Goal: Task Accomplishment & Management: Manage account settings

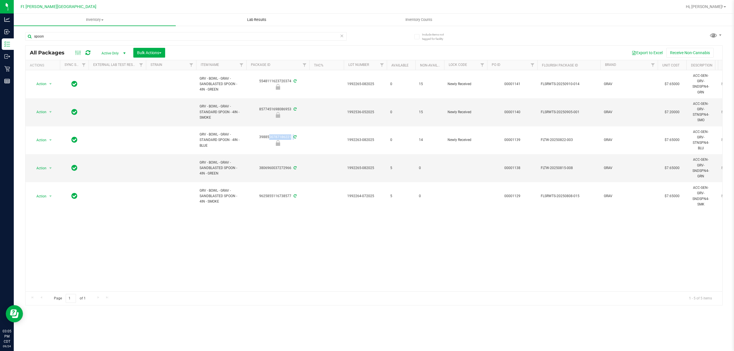
click at [254, 22] on span "Lab Results" at bounding box center [257, 19] width 35 height 5
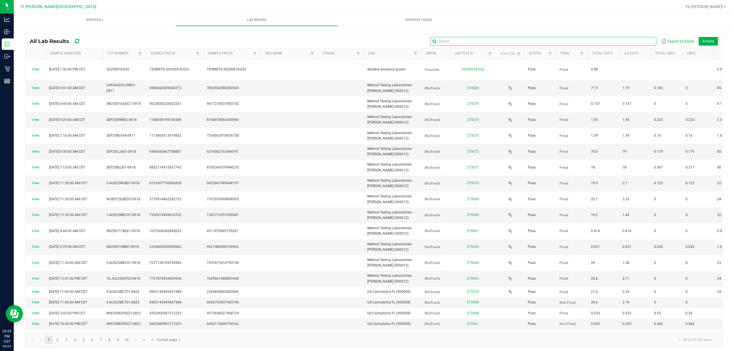
click at [629, 38] on input "text" at bounding box center [543, 41] width 226 height 9
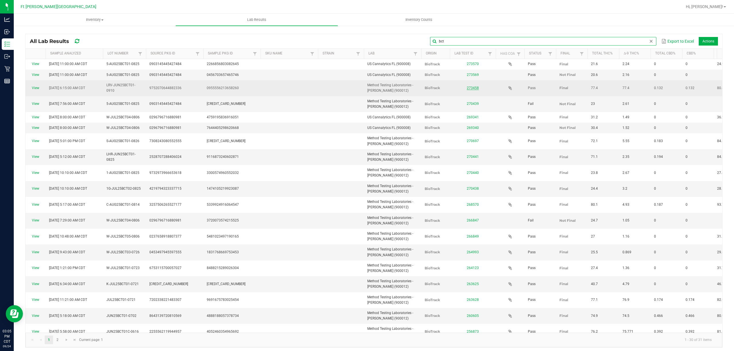
type input "bct"
click at [475, 88] on link "273458" at bounding box center [473, 88] width 12 height 4
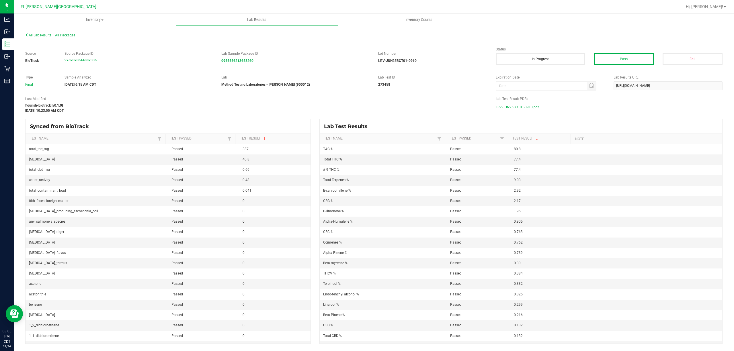
click at [512, 108] on span "LRV-JUN25BCT01-0910.pdf" at bounding box center [517, 107] width 43 height 9
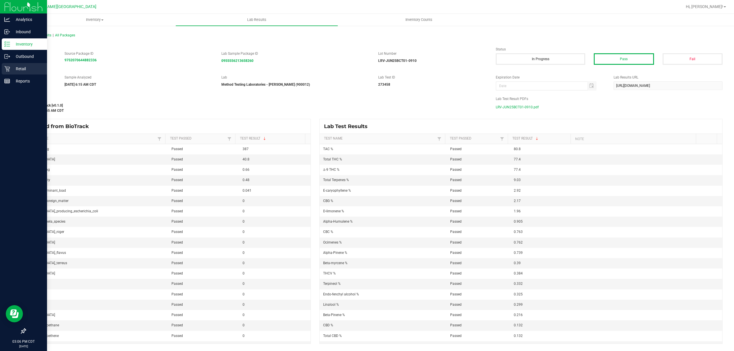
click at [6, 65] on div "Retail" at bounding box center [24, 68] width 45 height 11
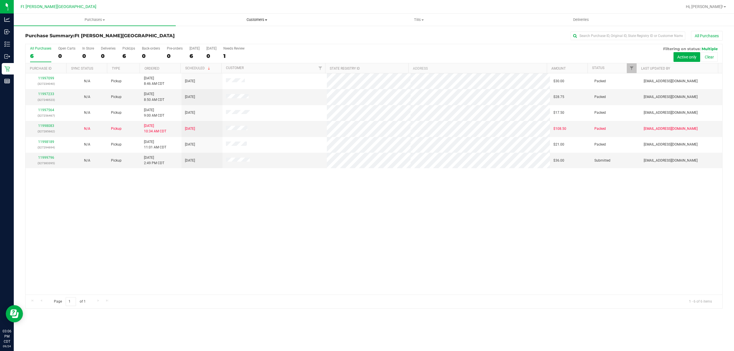
click at [259, 22] on uib-tab-heading "Customers All customers Add a new customer All physicians" at bounding box center [256, 19] width 161 height 11
click at [192, 36] on span "All customers" at bounding box center [196, 34] width 41 height 5
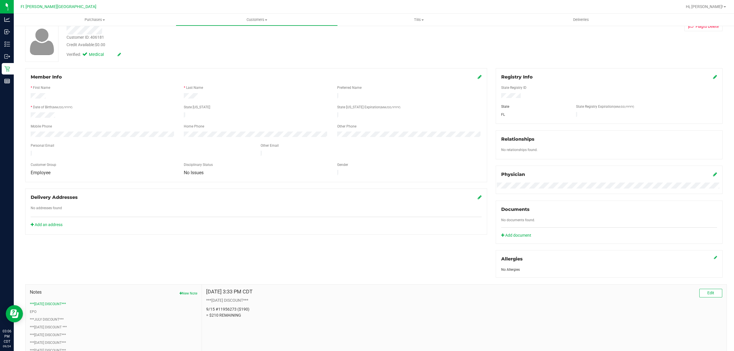
scroll to position [76, 0]
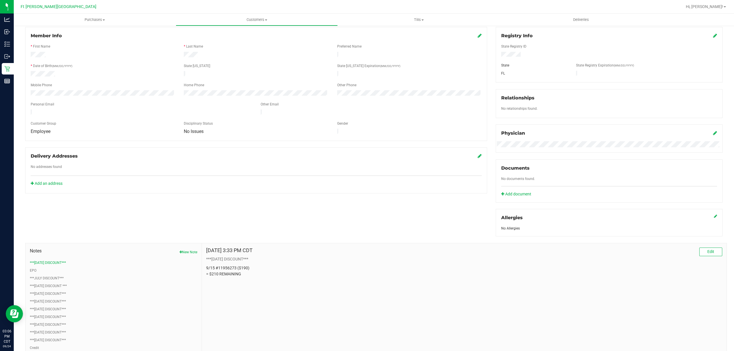
click at [142, 37] on div "Member Info" at bounding box center [256, 35] width 451 height 7
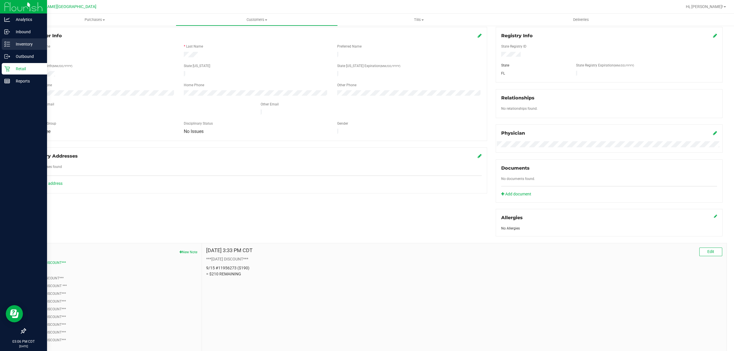
click at [20, 44] on p "Inventory" at bounding box center [27, 44] width 34 height 7
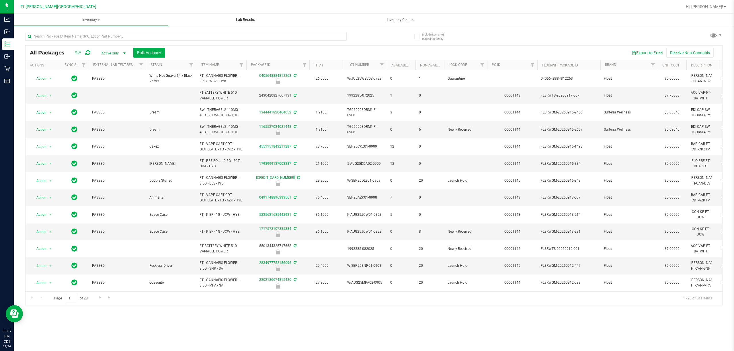
click at [250, 22] on span "Lab Results" at bounding box center [245, 19] width 35 height 5
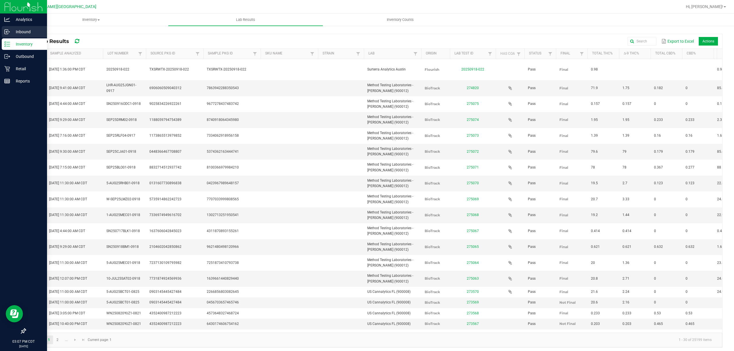
click at [30, 30] on p "Inbound" at bounding box center [27, 31] width 34 height 7
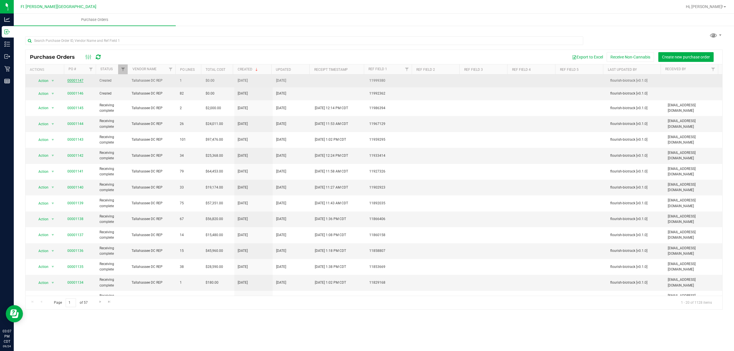
click at [76, 79] on link "00001147" at bounding box center [75, 81] width 16 height 4
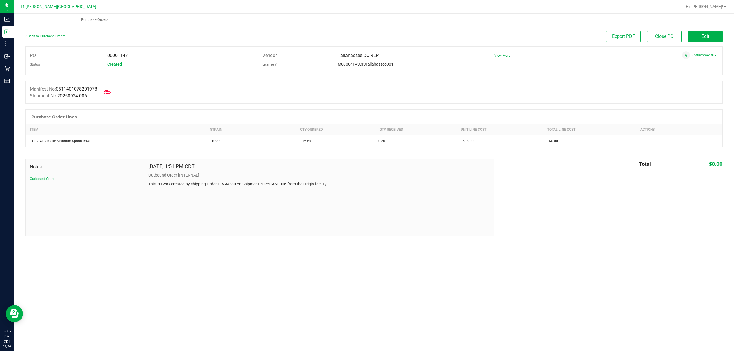
click at [31, 37] on link "Back to Purchase Orders" at bounding box center [45, 36] width 40 height 4
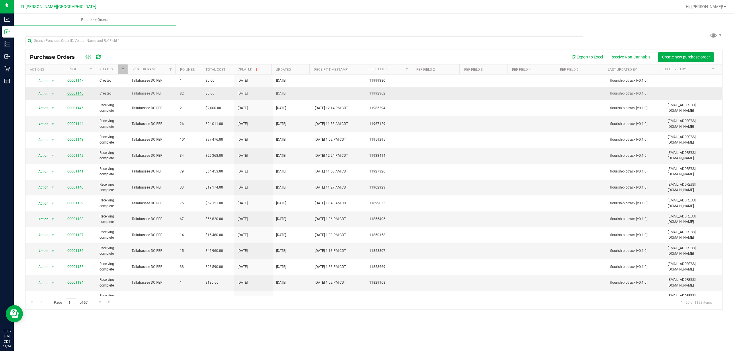
click at [78, 94] on link "00001146" at bounding box center [75, 93] width 16 height 4
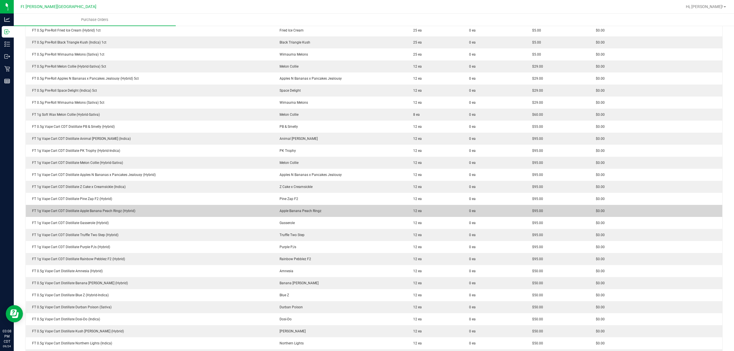
scroll to position [382, 0]
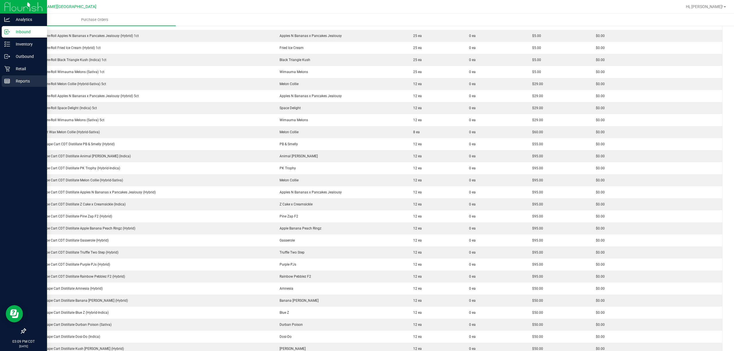
click at [31, 79] on p "Reports" at bounding box center [27, 81] width 34 height 7
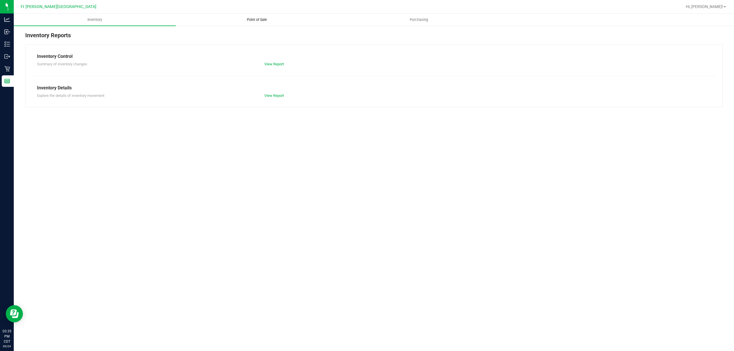
click at [255, 19] on span "Point of Sale" at bounding box center [257, 19] width 36 height 5
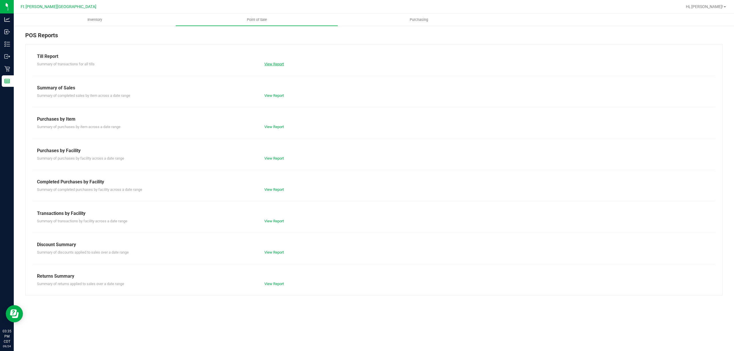
click at [274, 63] on link "View Report" at bounding box center [274, 64] width 20 height 4
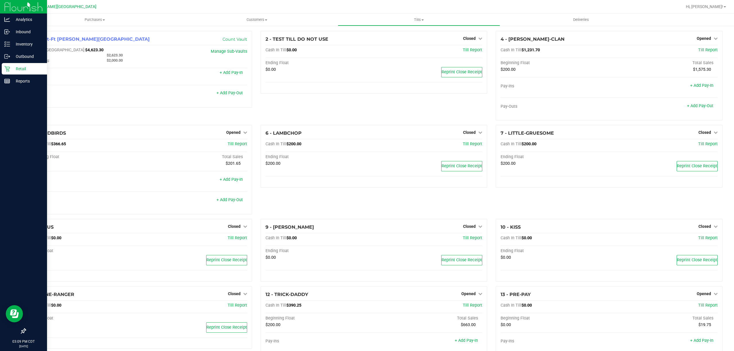
click at [2, 67] on div "Retail" at bounding box center [24, 68] width 45 height 11
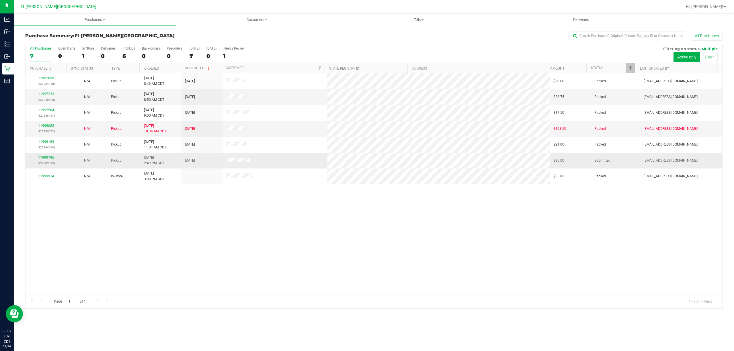
click at [48, 154] on td "11999796 (327383395)" at bounding box center [46, 161] width 41 height 16
click at [48, 158] on link "11999796" at bounding box center [46, 158] width 16 height 4
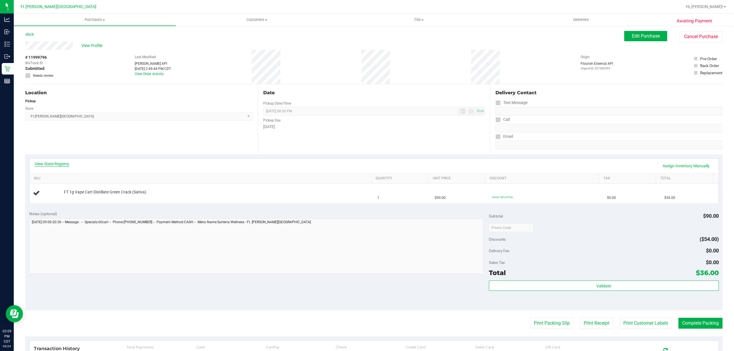
click at [48, 163] on link "View State Registry" at bounding box center [52, 164] width 34 height 6
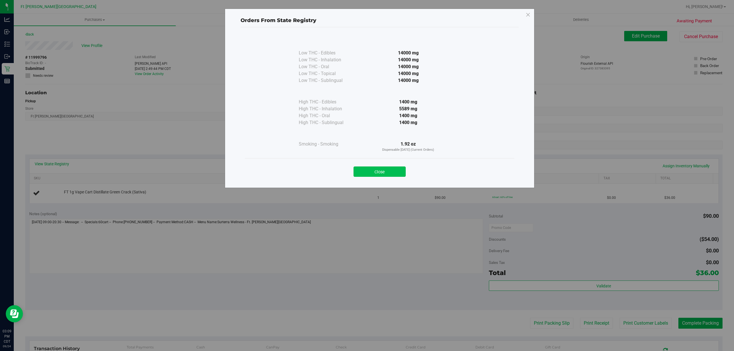
click at [383, 172] on button "Close" at bounding box center [380, 172] width 52 height 10
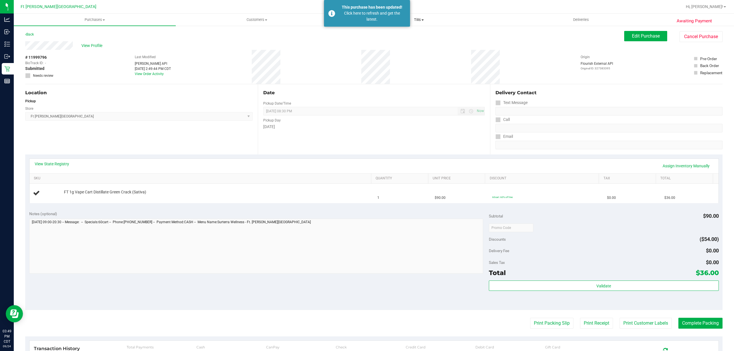
click at [422, 20] on span at bounding box center [423, 20] width 2 height 1
click at [390, 34] on li "Manage tills" at bounding box center [419, 34] width 162 height 7
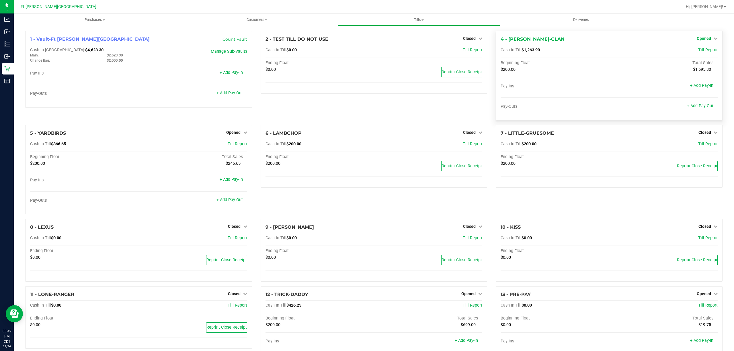
click at [697, 40] on span "Opened" at bounding box center [704, 38] width 14 height 5
click at [697, 50] on link "Close Till" at bounding box center [704, 50] width 15 height 5
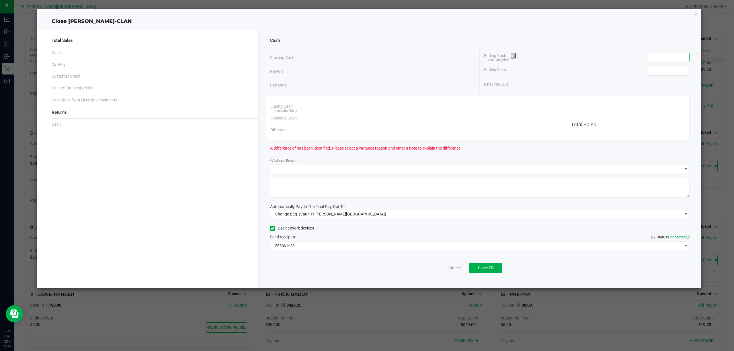
click at [664, 54] on input at bounding box center [668, 57] width 42 height 8
paste input "1263.9"
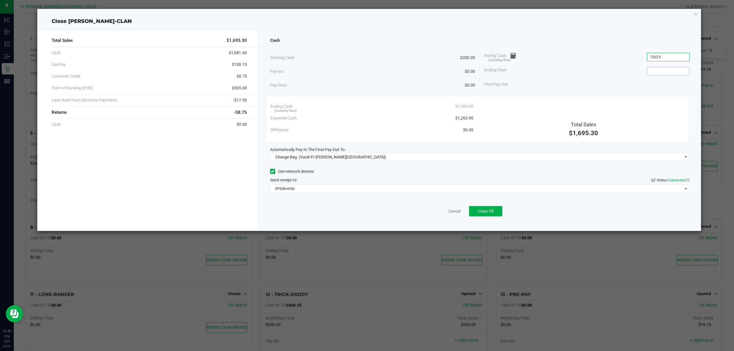
type input "$1,263.90"
click at [663, 72] on input at bounding box center [668, 71] width 42 height 8
type input "$200.00"
click at [330, 157] on span "(Vault-Ft Walton Beach)" at bounding box center [342, 157] width 87 height 5
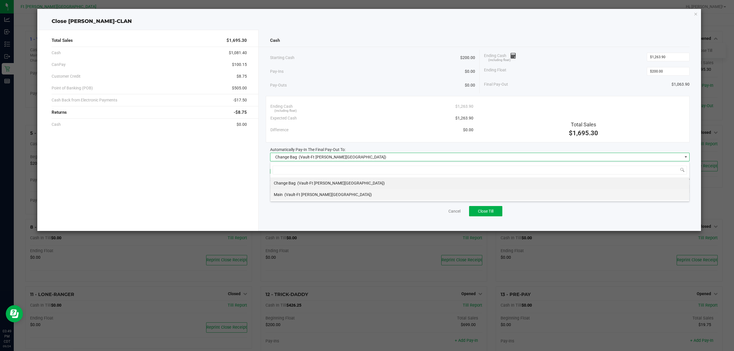
scroll to position [9, 420]
click at [292, 196] on span "(Vault-Ft Walton Beach)" at bounding box center [328, 194] width 87 height 5
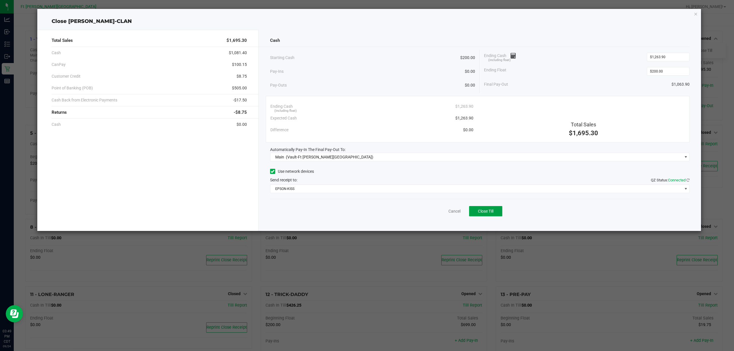
click at [493, 214] on span "Close Till" at bounding box center [485, 211] width 15 height 5
click at [444, 213] on link "Dismiss" at bounding box center [442, 212] width 14 height 6
